Goal: Communication & Community: Answer question/provide support

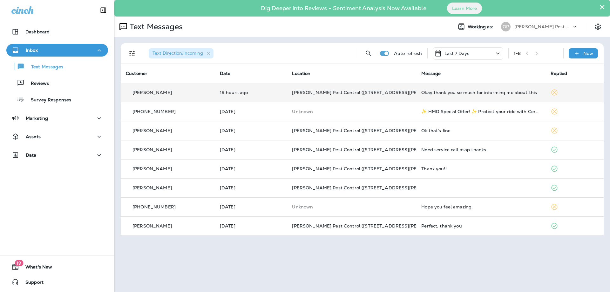
click at [278, 95] on td "19 hours ago" at bounding box center [251, 92] width 72 height 19
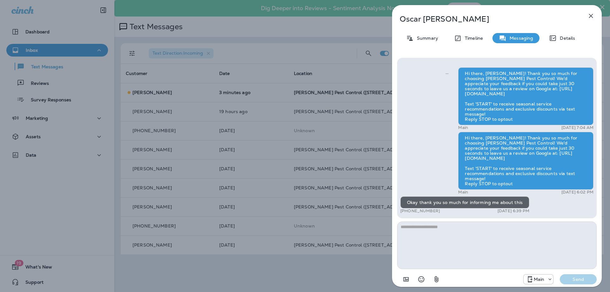
click at [590, 14] on icon "button" at bounding box center [591, 16] width 8 height 8
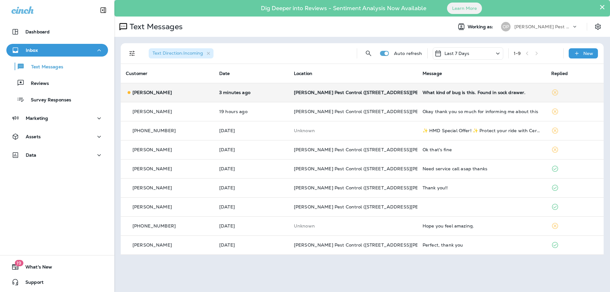
click at [147, 92] on p "[PERSON_NAME]" at bounding box center [151, 92] width 39 height 5
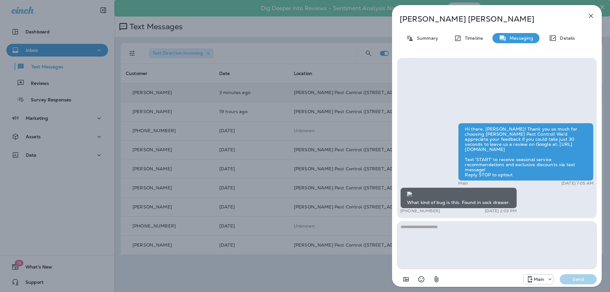
scroll to position [0, 0]
type textarea "**********"
click at [584, 280] on p "Send" at bounding box center [578, 279] width 27 height 6
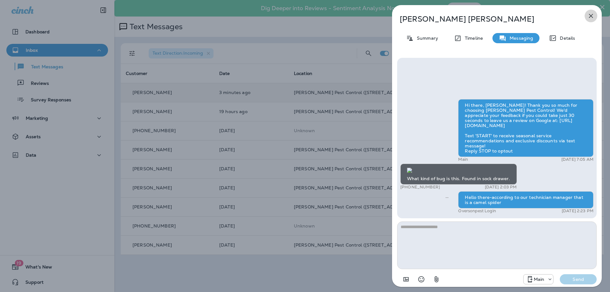
click at [589, 15] on icon "button" at bounding box center [591, 16] width 8 height 8
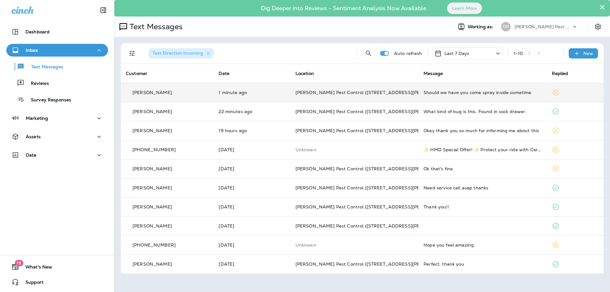
click at [199, 94] on div "[PERSON_NAME]" at bounding box center [167, 92] width 83 height 7
